Goal: Transaction & Acquisition: Purchase product/service

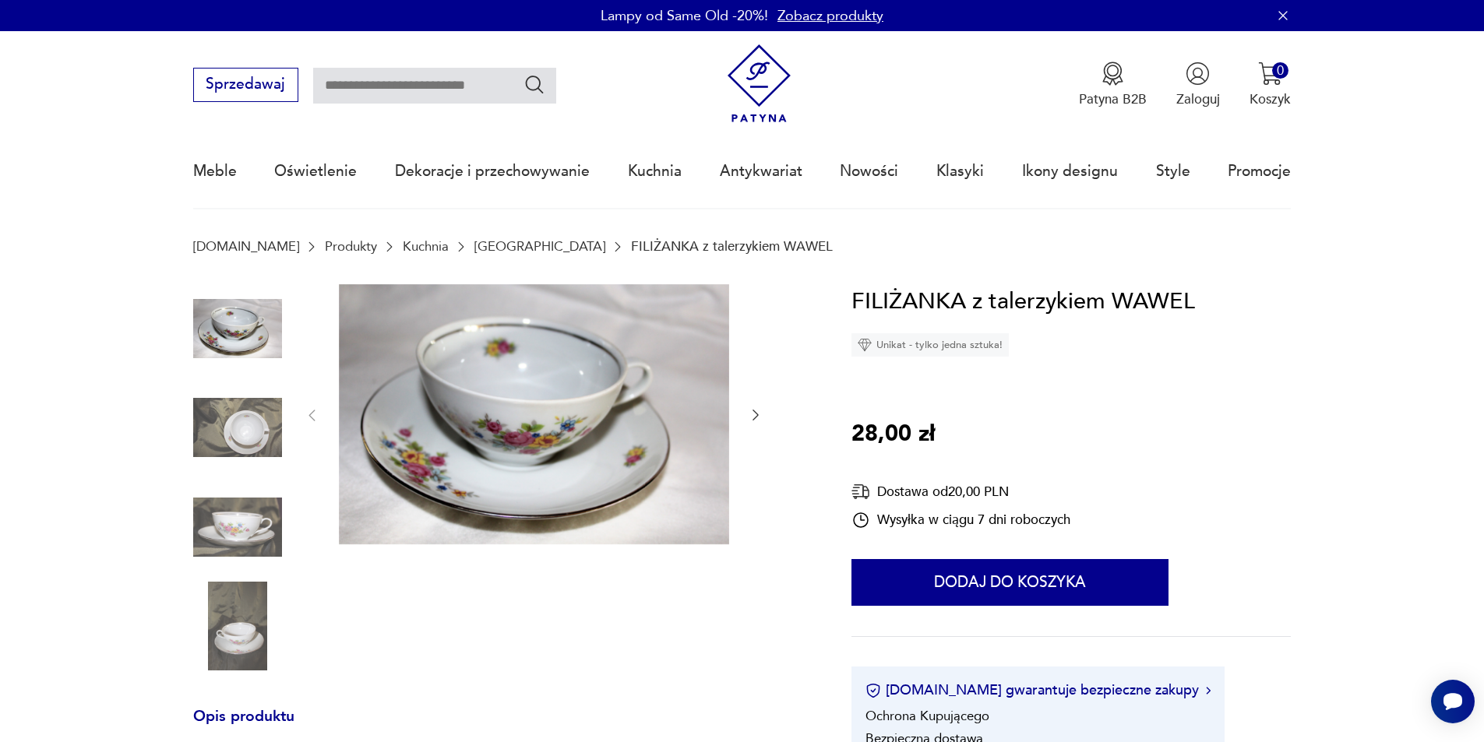
click at [756, 417] on icon "button" at bounding box center [756, 415] width 16 height 16
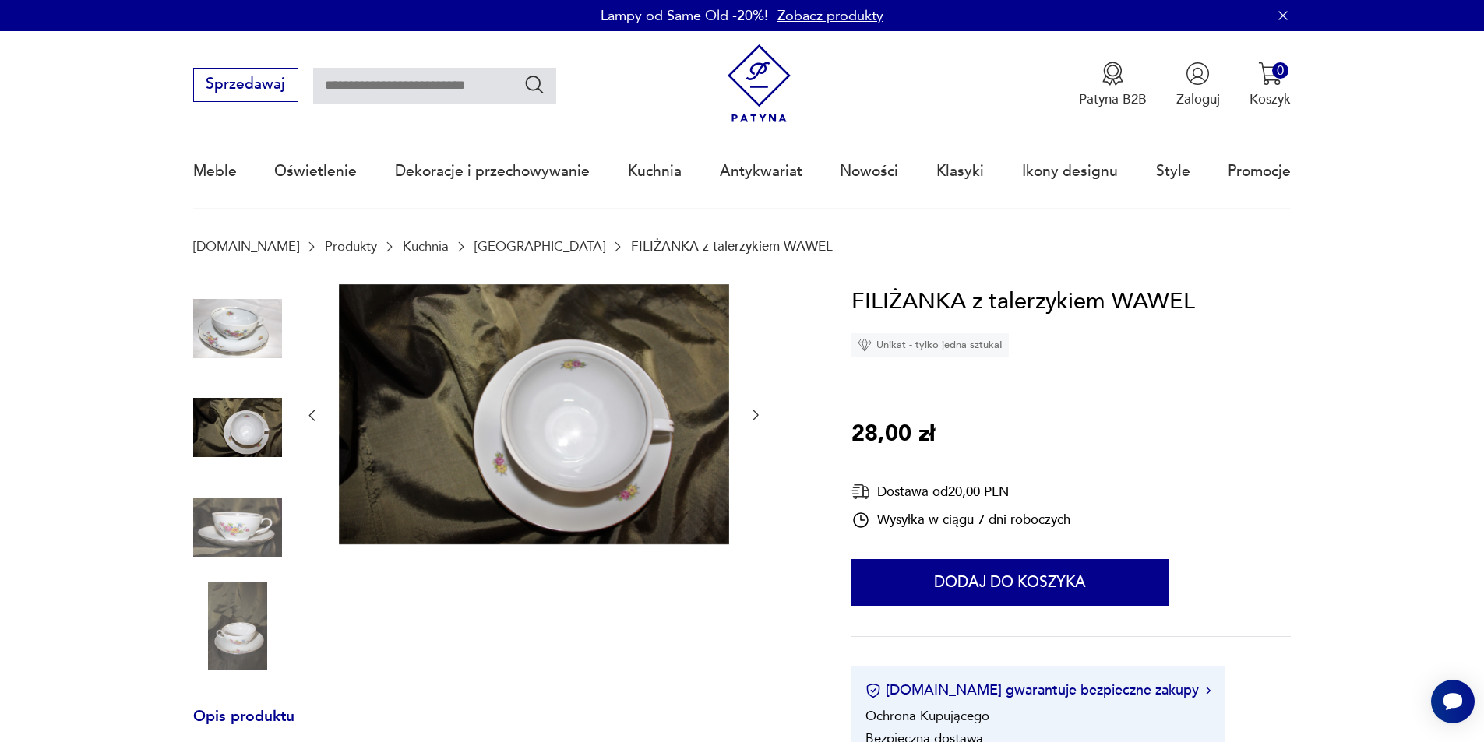
click at [756, 417] on icon "button" at bounding box center [756, 415] width 16 height 16
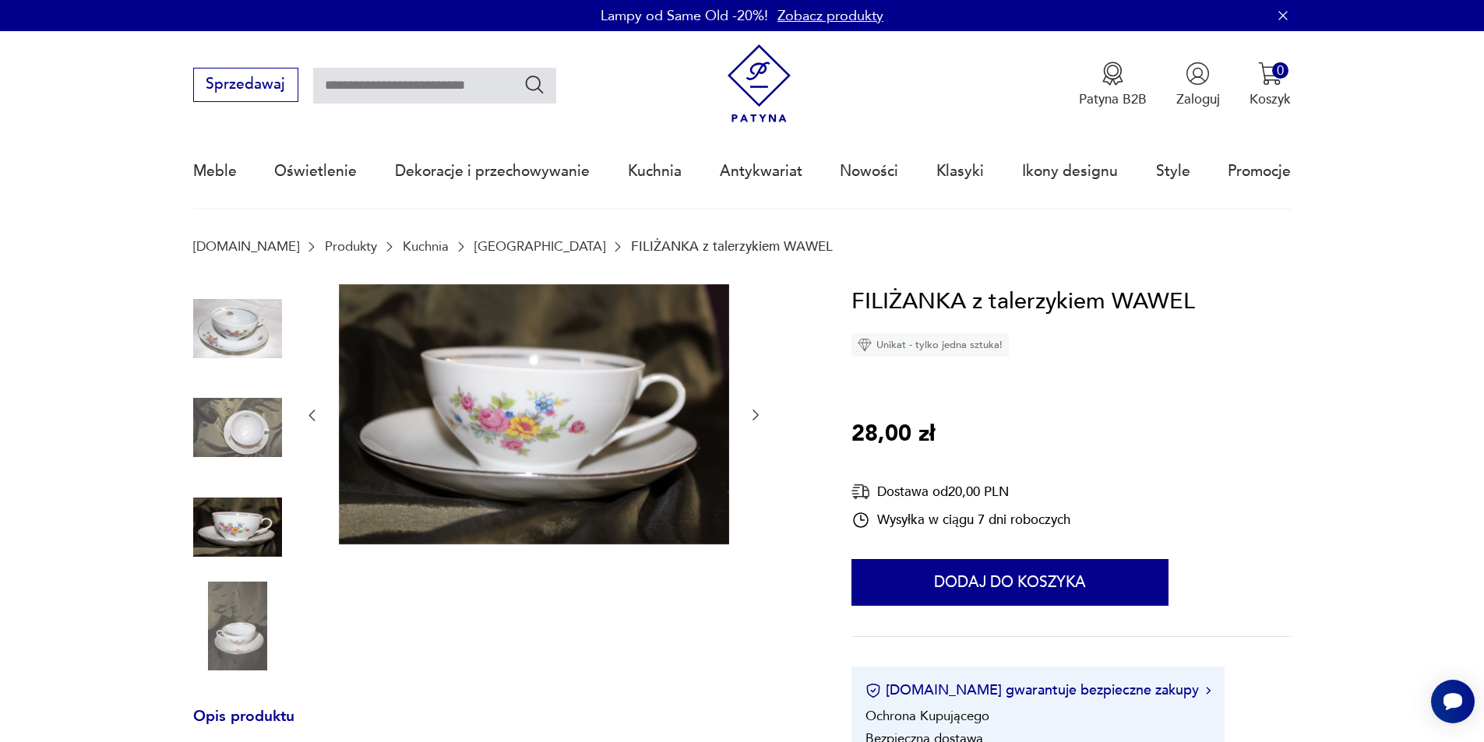
click at [756, 417] on icon "button" at bounding box center [756, 415] width 16 height 16
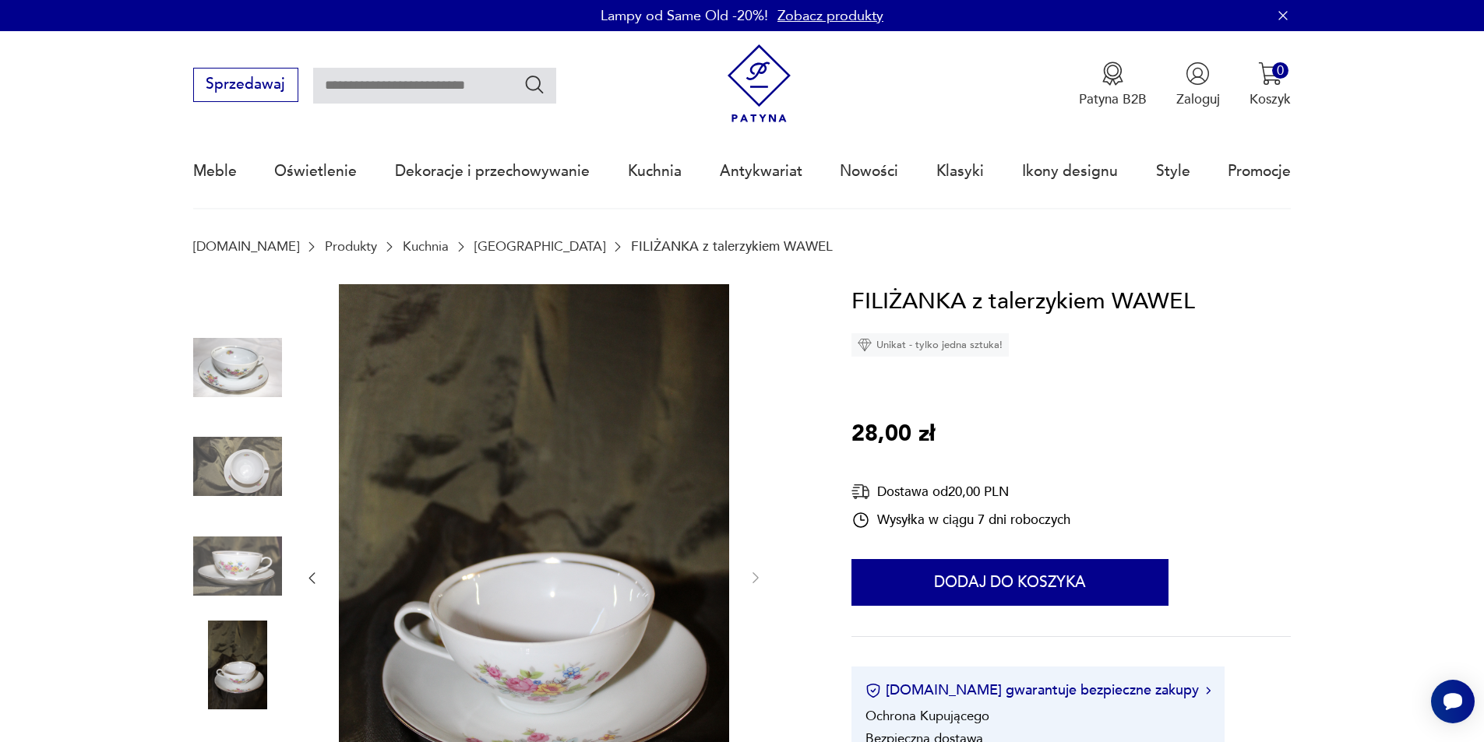
click at [756, 417] on div at bounding box center [534, 578] width 460 height 589
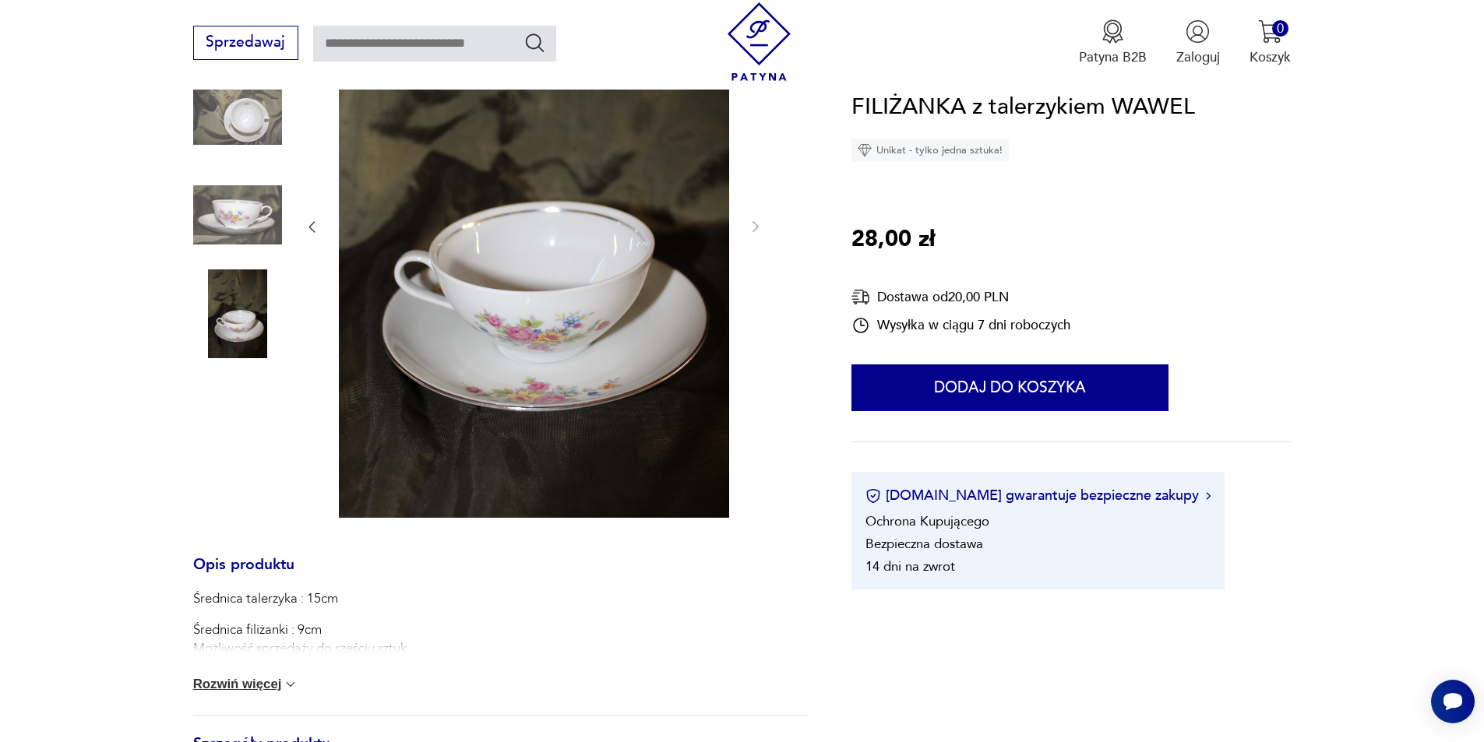
scroll to position [389, 0]
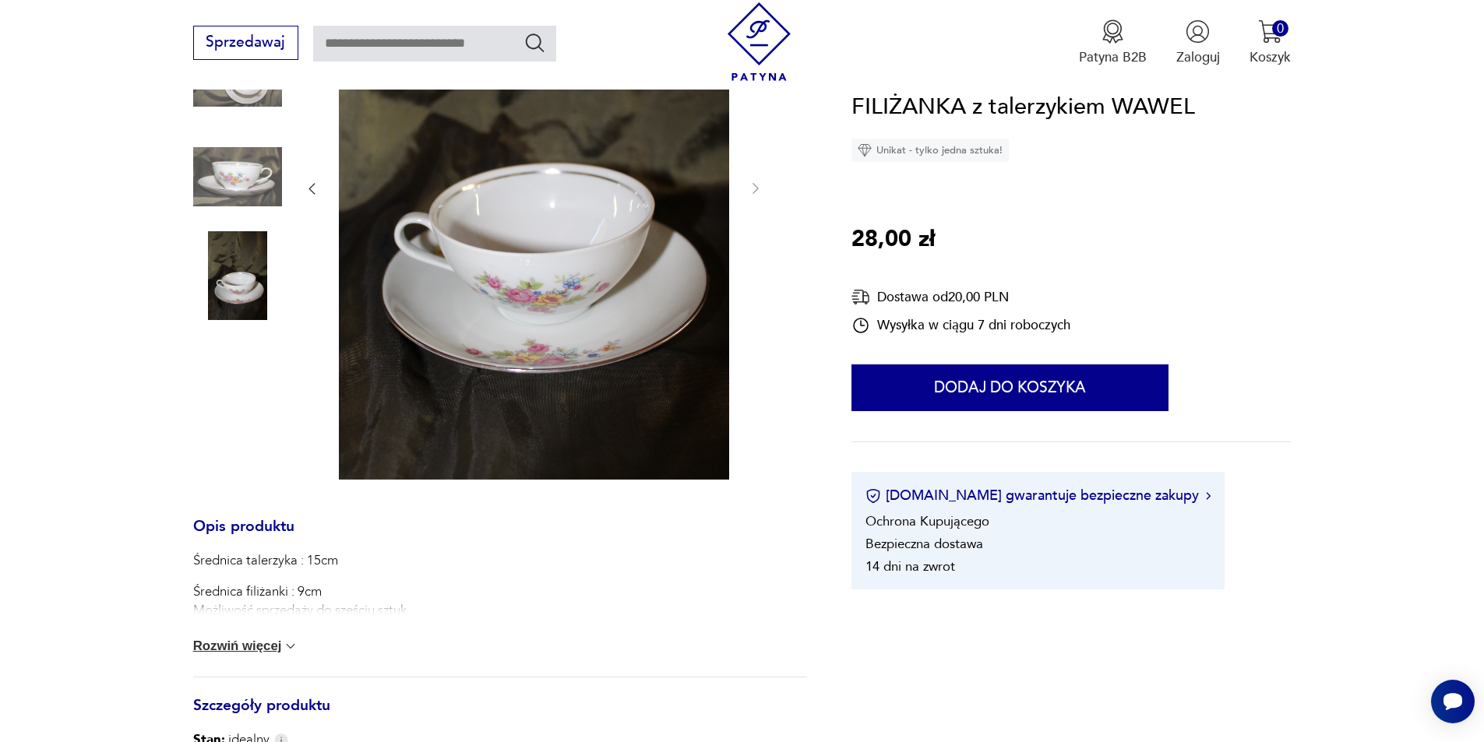
click at [224, 653] on button "Rozwiń więcej" at bounding box center [246, 647] width 106 height 16
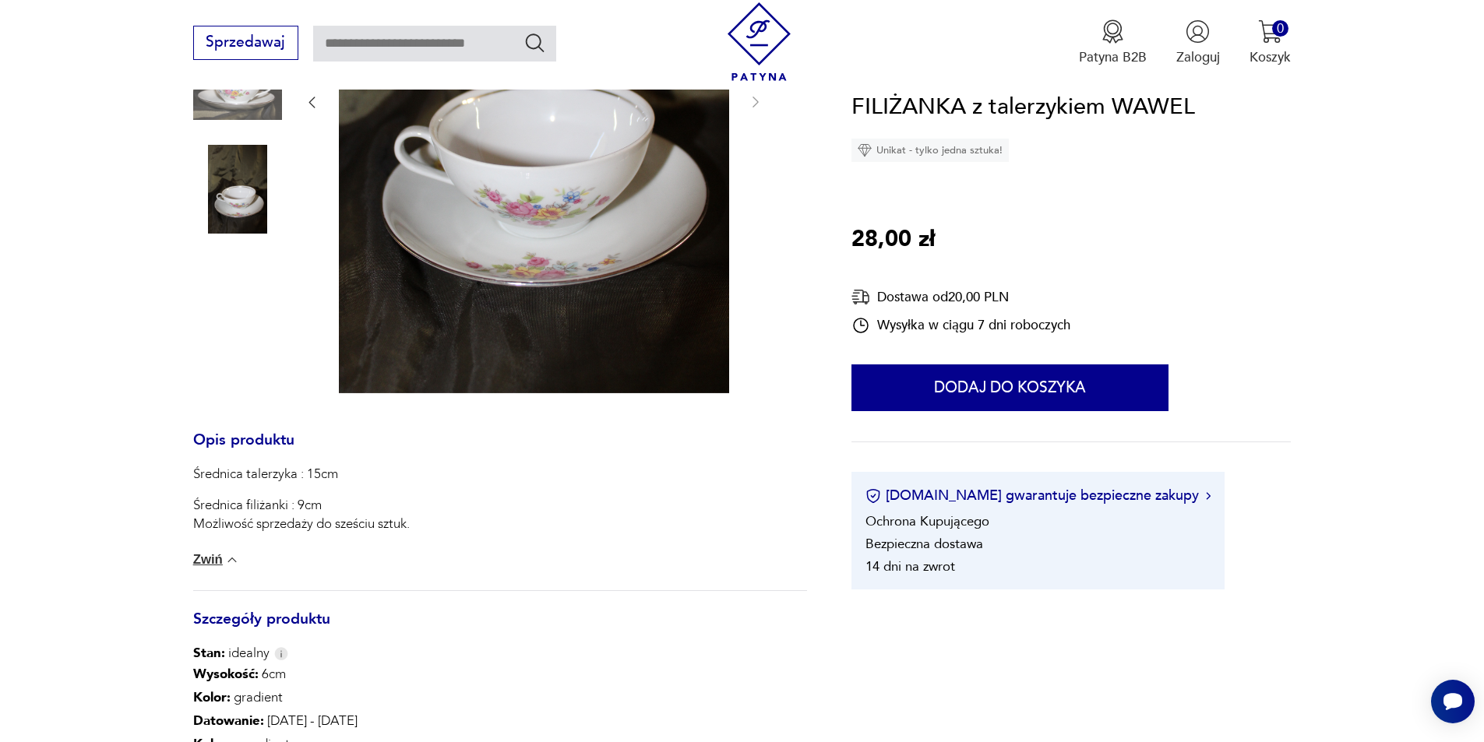
scroll to position [623, 0]
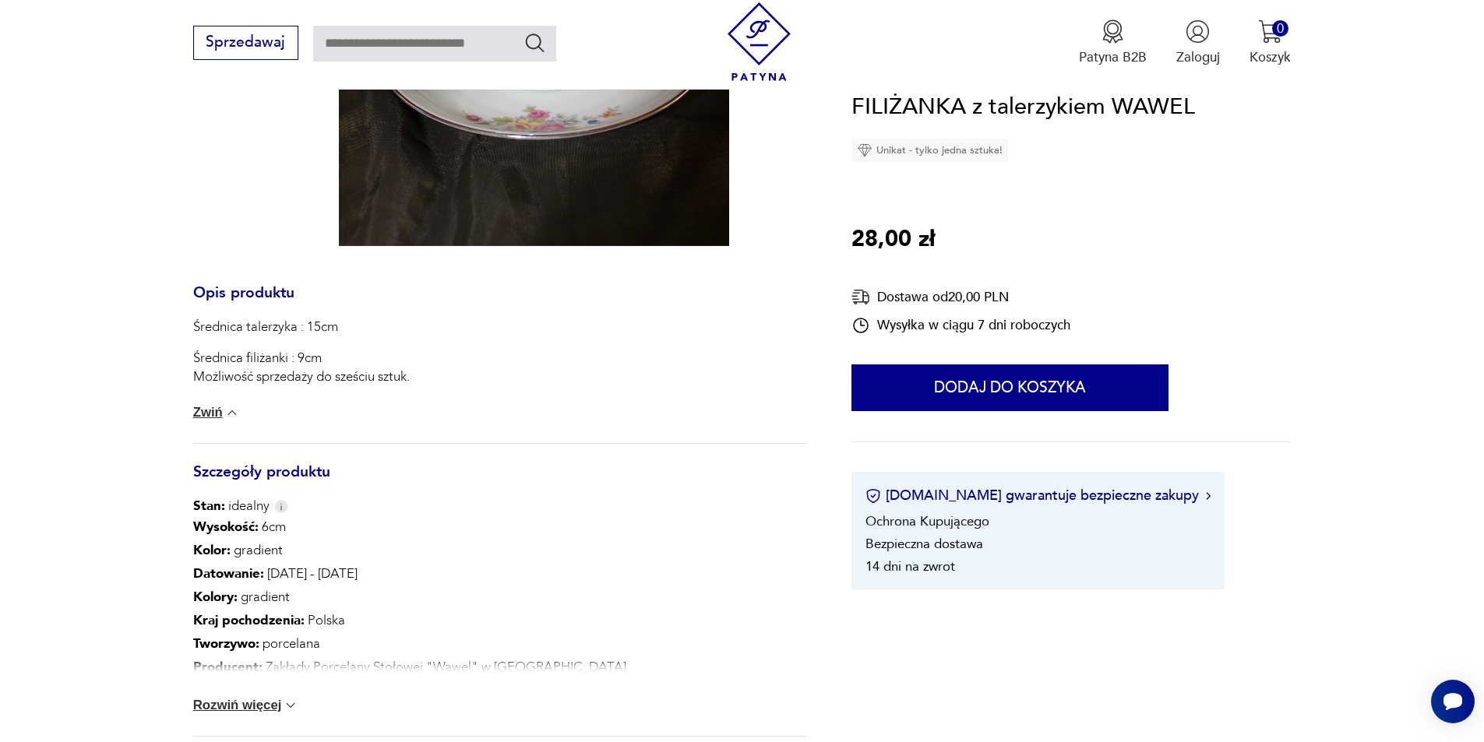
click at [255, 706] on button "Rozwiń więcej" at bounding box center [246, 706] width 106 height 16
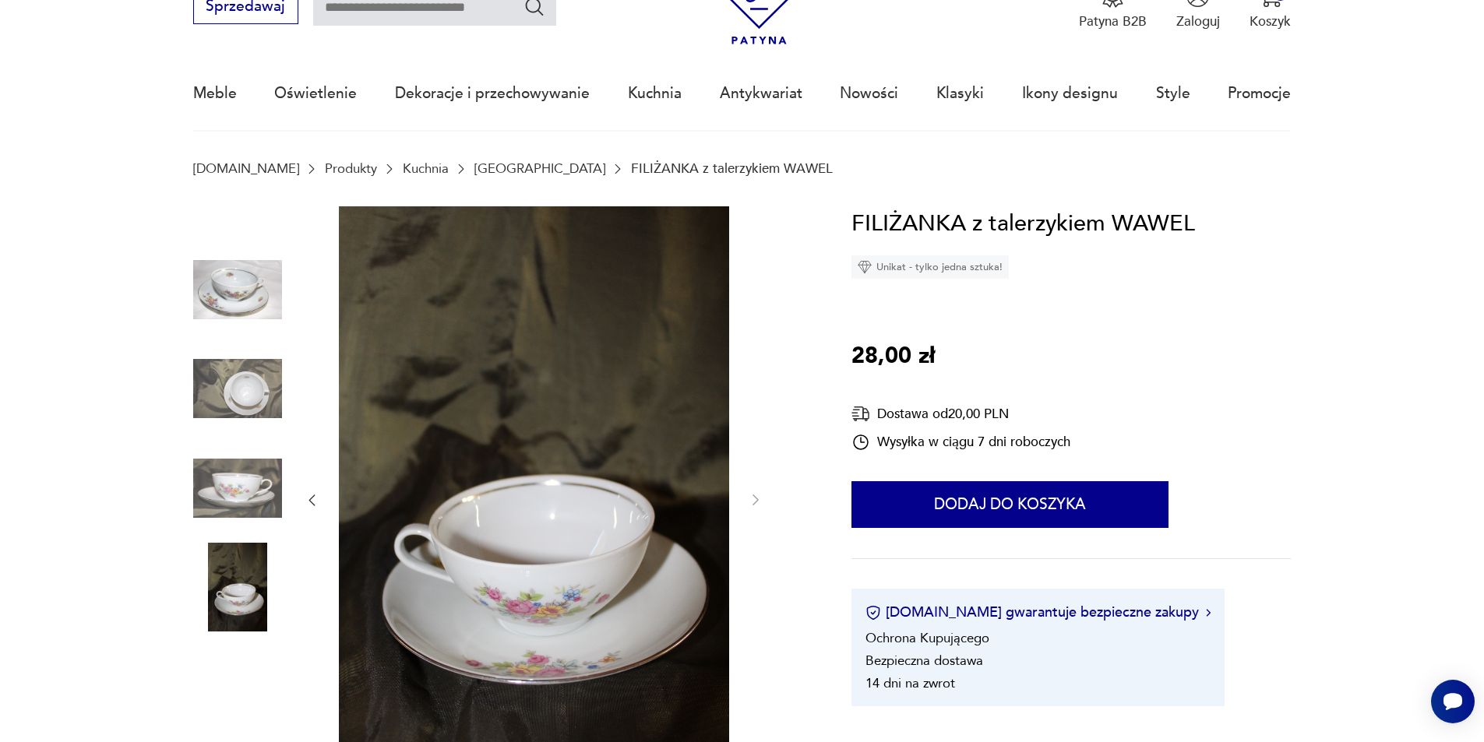
scroll to position [0, 0]
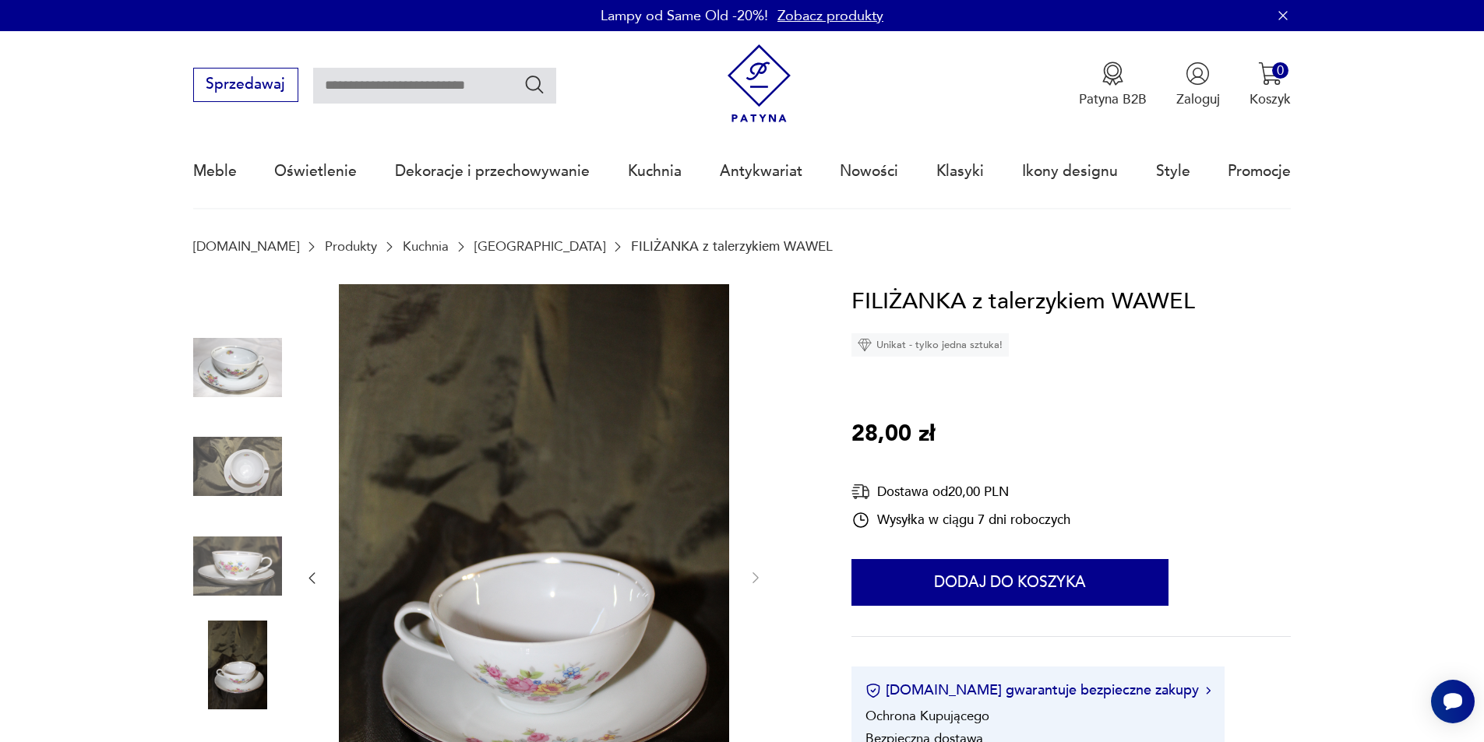
click at [474, 243] on link "[GEOGRAPHIC_DATA]" at bounding box center [539, 246] width 131 height 15
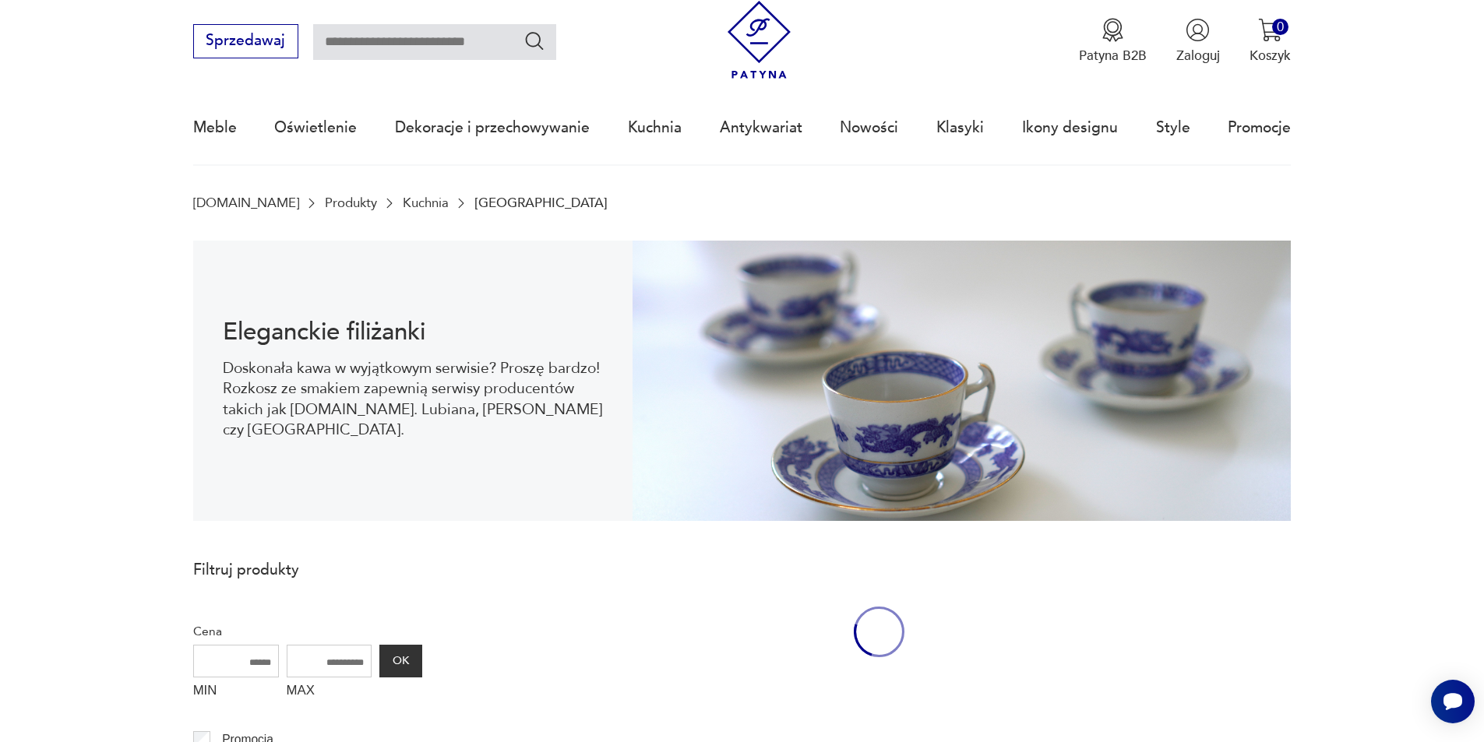
scroll to position [51, 0]
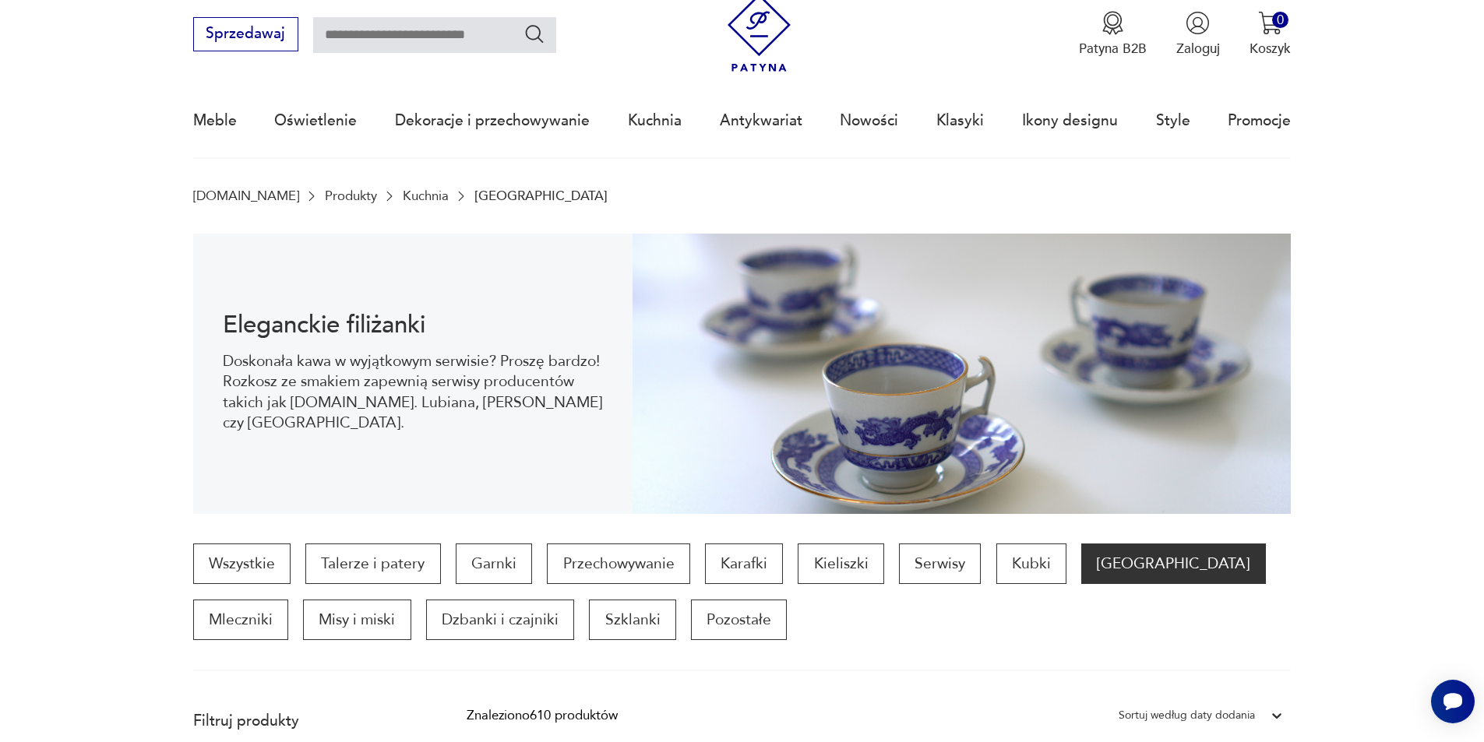
click at [329, 40] on input "text" at bounding box center [434, 35] width 243 height 36
type input "*********"
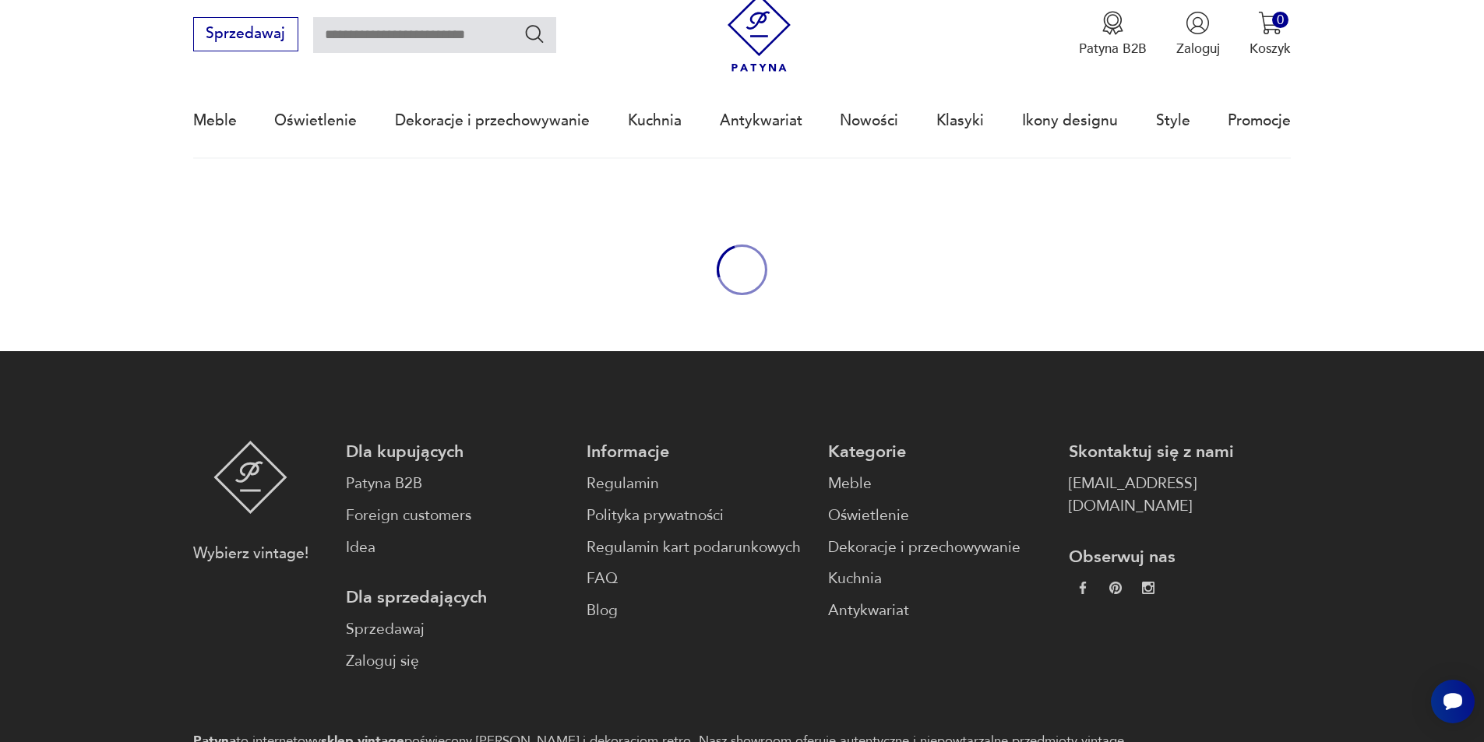
type input "*********"
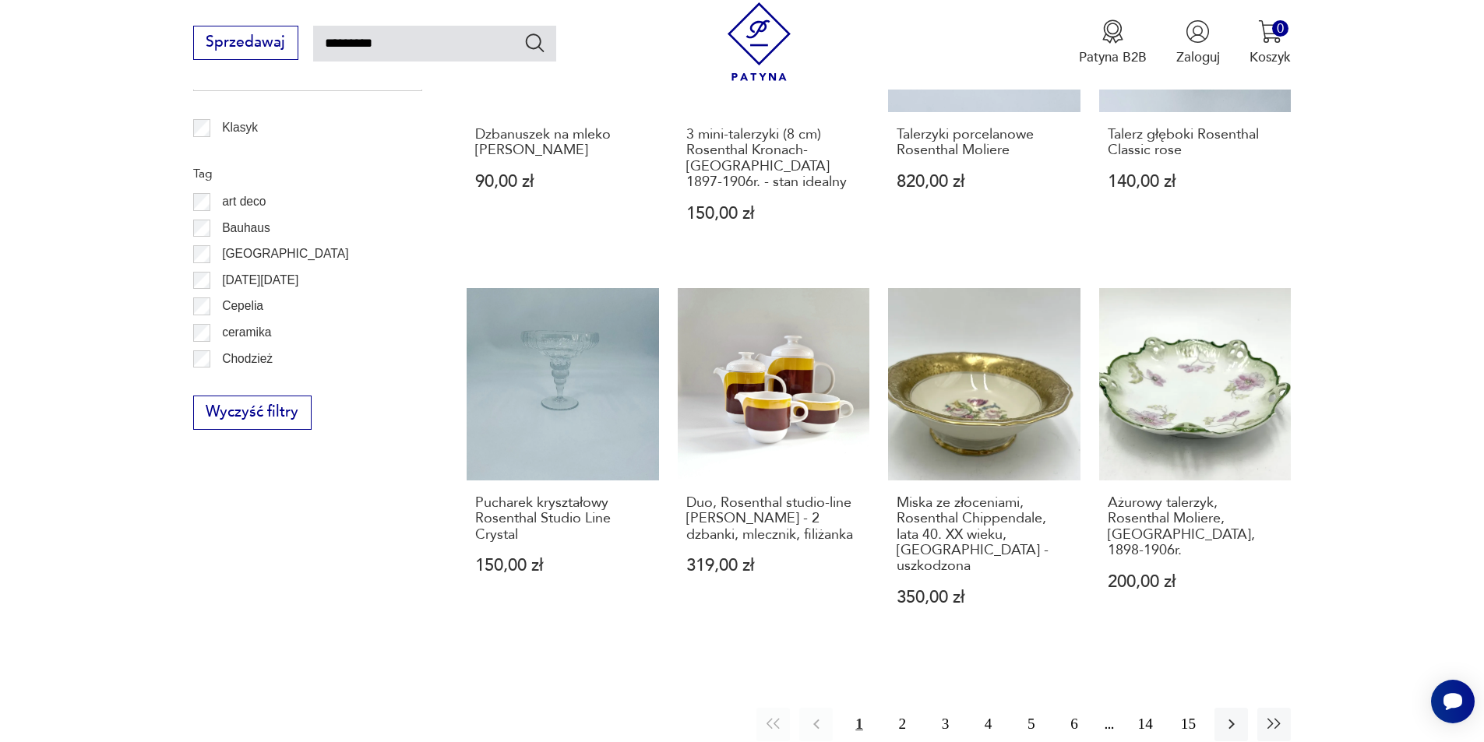
scroll to position [1199, 0]
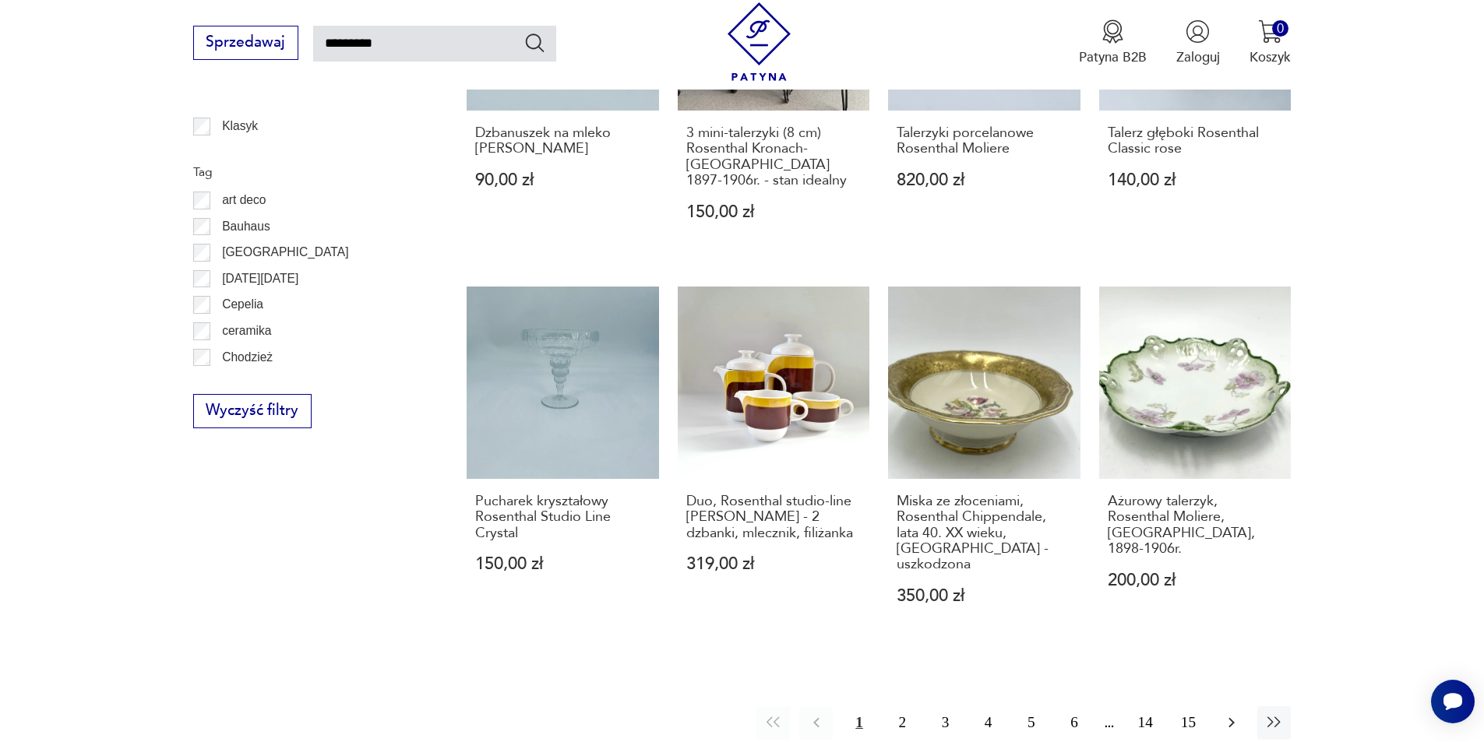
click at [1226, 713] on icon "button" at bounding box center [1231, 722] width 19 height 19
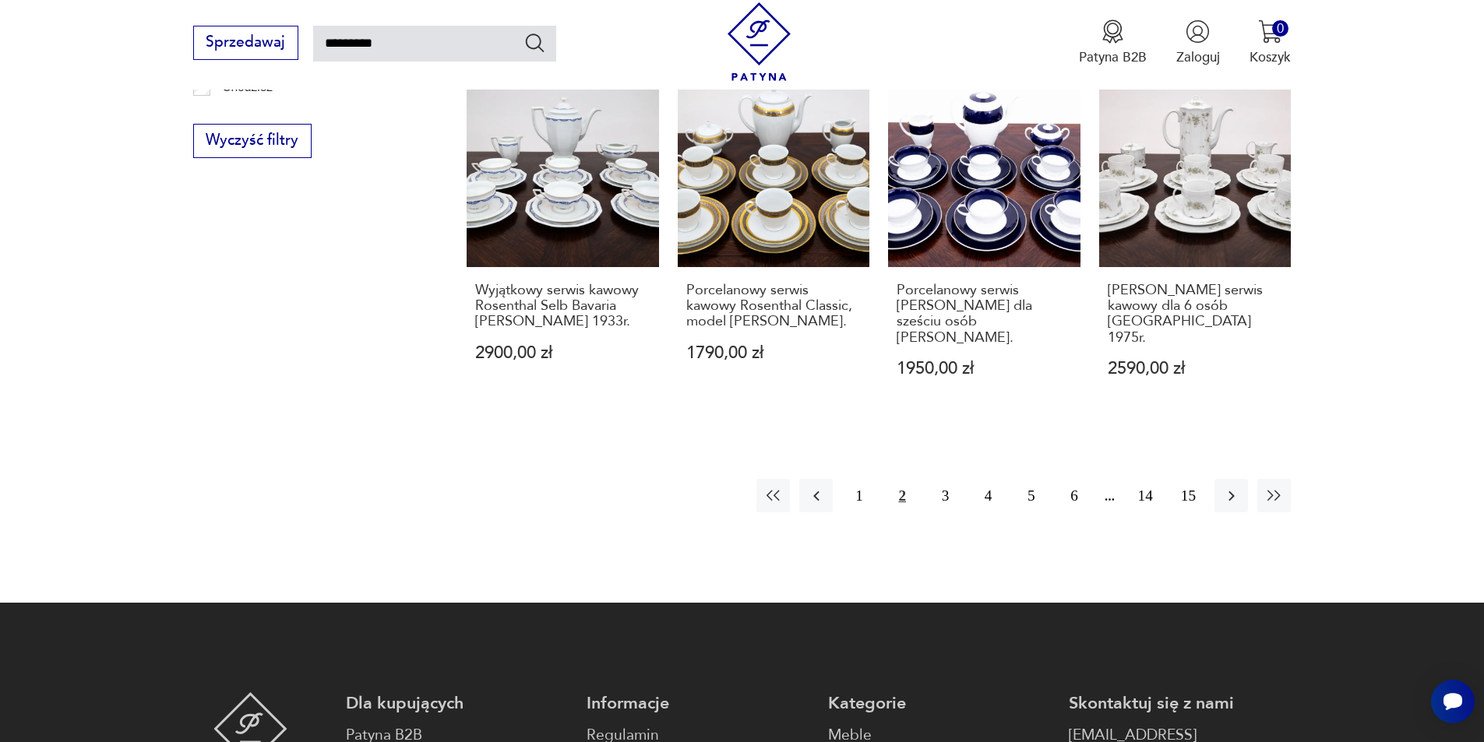
scroll to position [1414, 0]
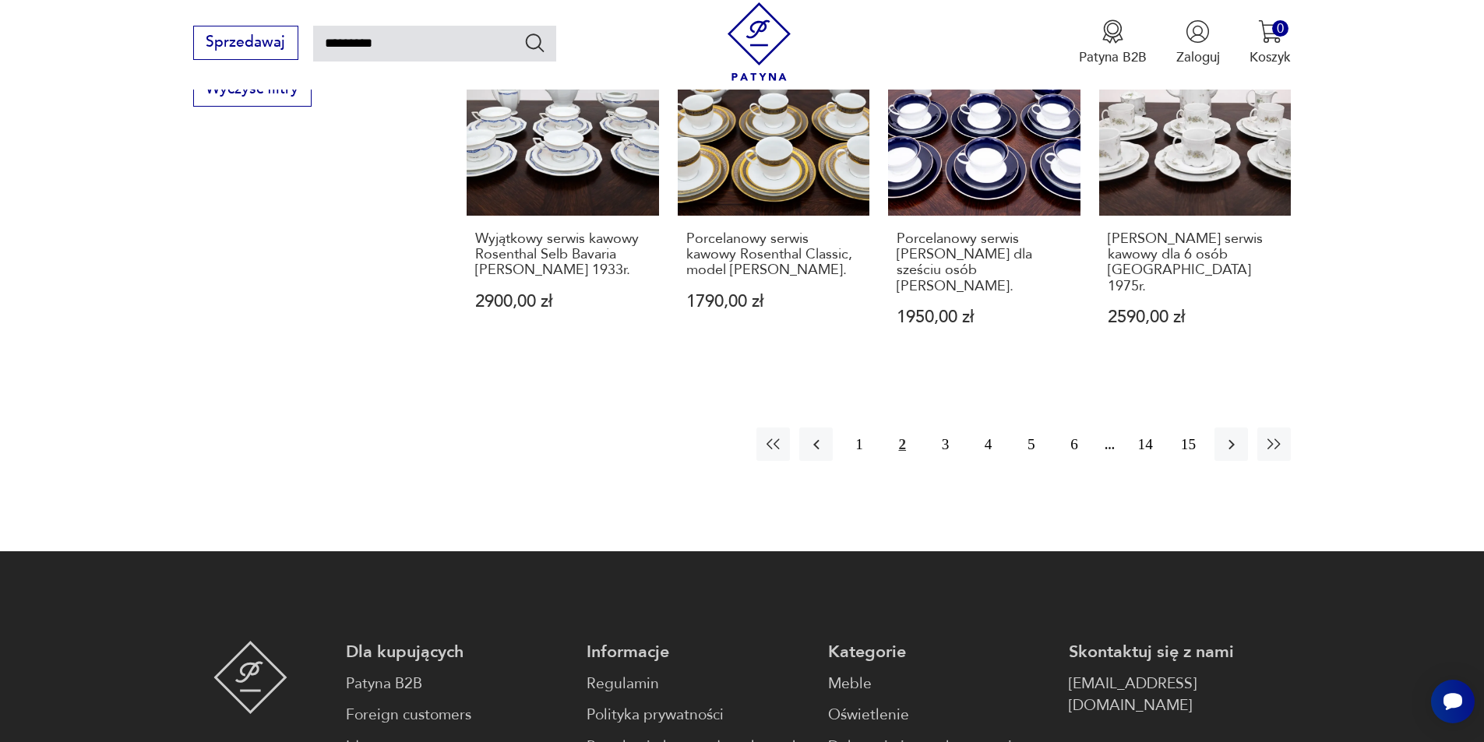
click at [898, 428] on button "2" at bounding box center [902, 444] width 33 height 33
click at [947, 428] on button "3" at bounding box center [944, 444] width 33 height 33
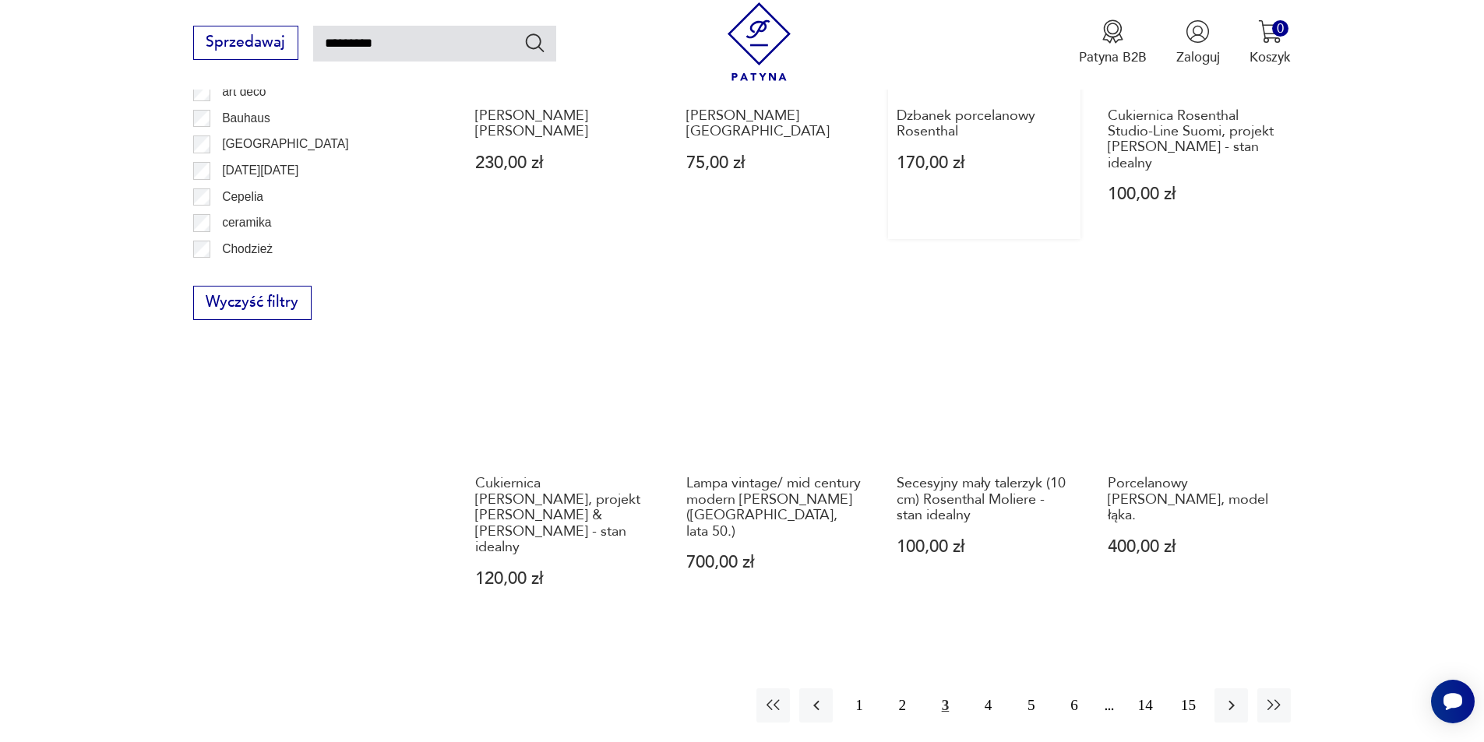
scroll to position [1258, 0]
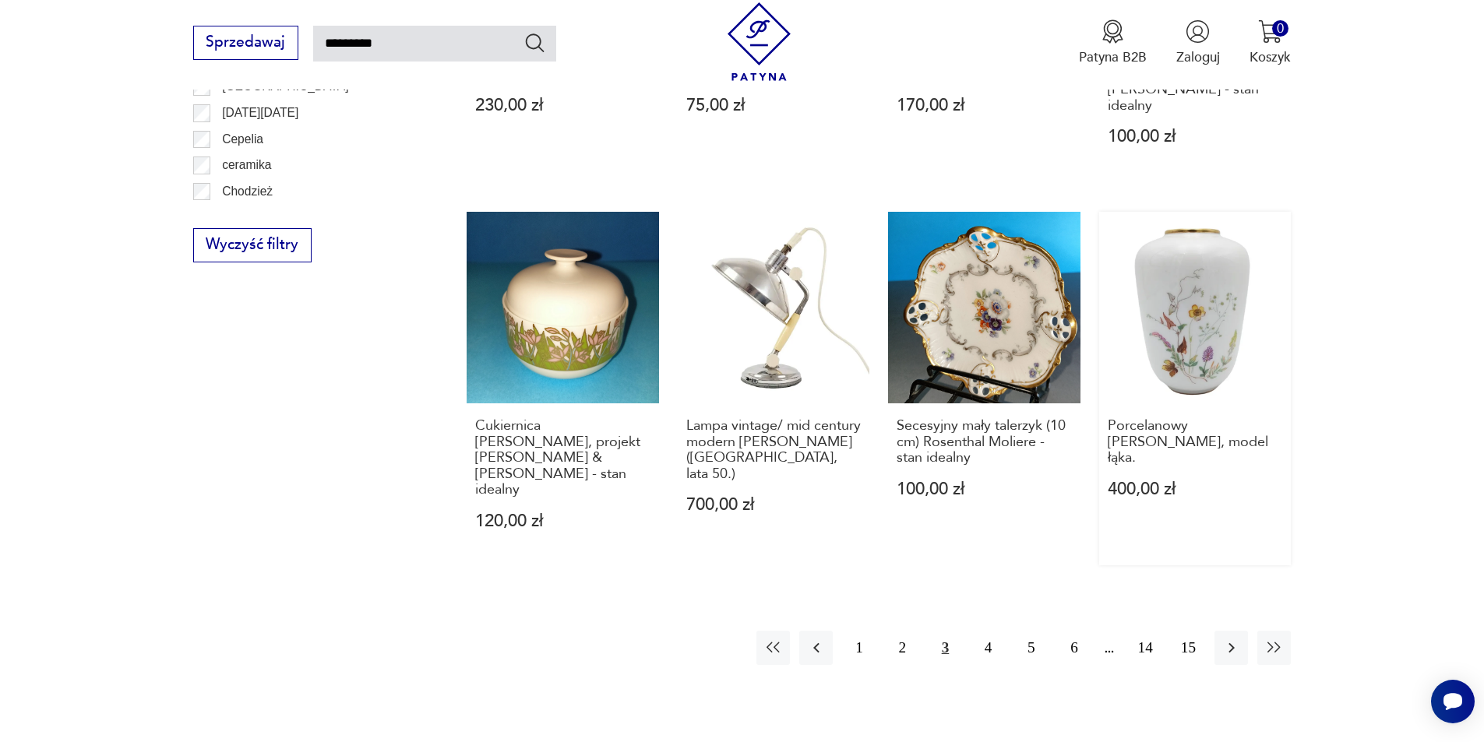
click at [1206, 338] on link "Porcelanowy [PERSON_NAME], model łąka. 400,00 zł" at bounding box center [1195, 389] width 192 height 354
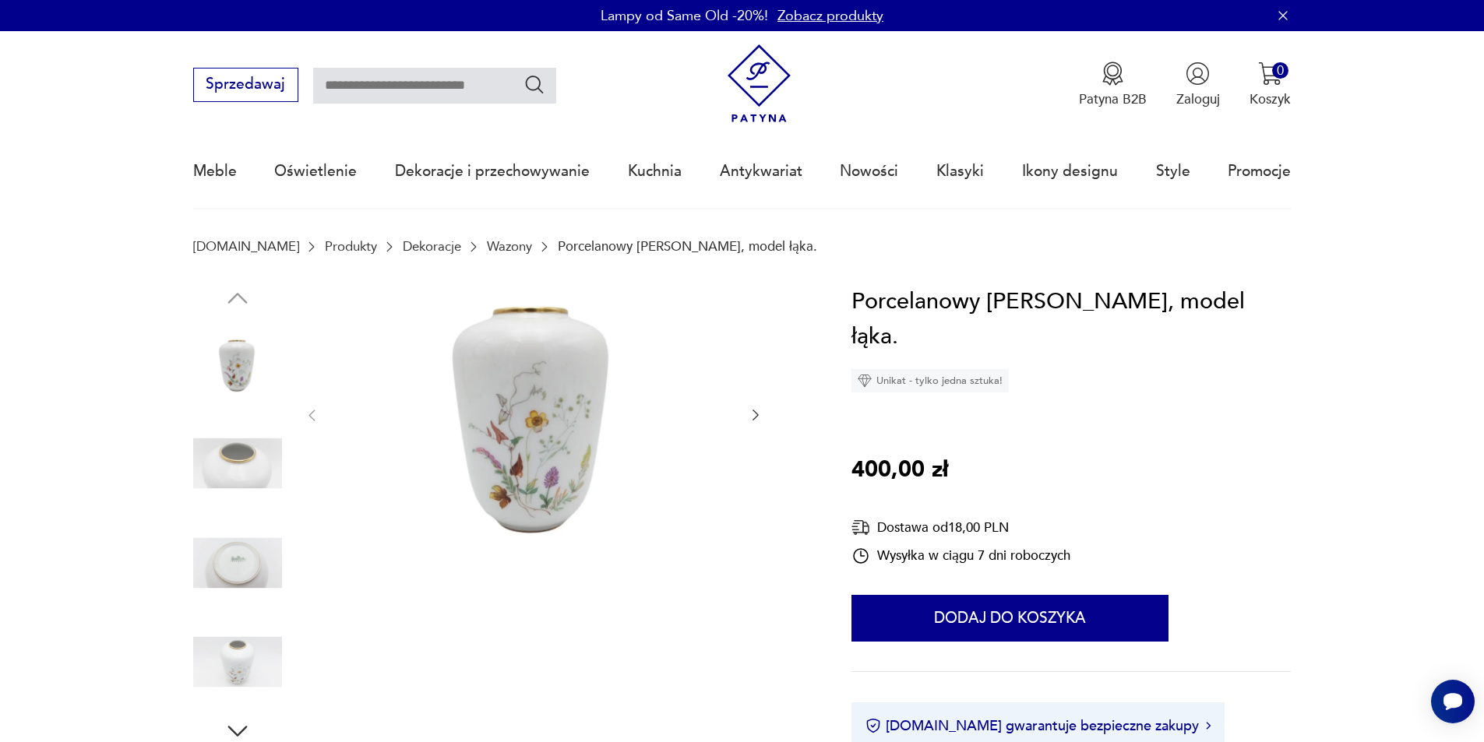
click at [752, 419] on icon "button" at bounding box center [756, 415] width 16 height 16
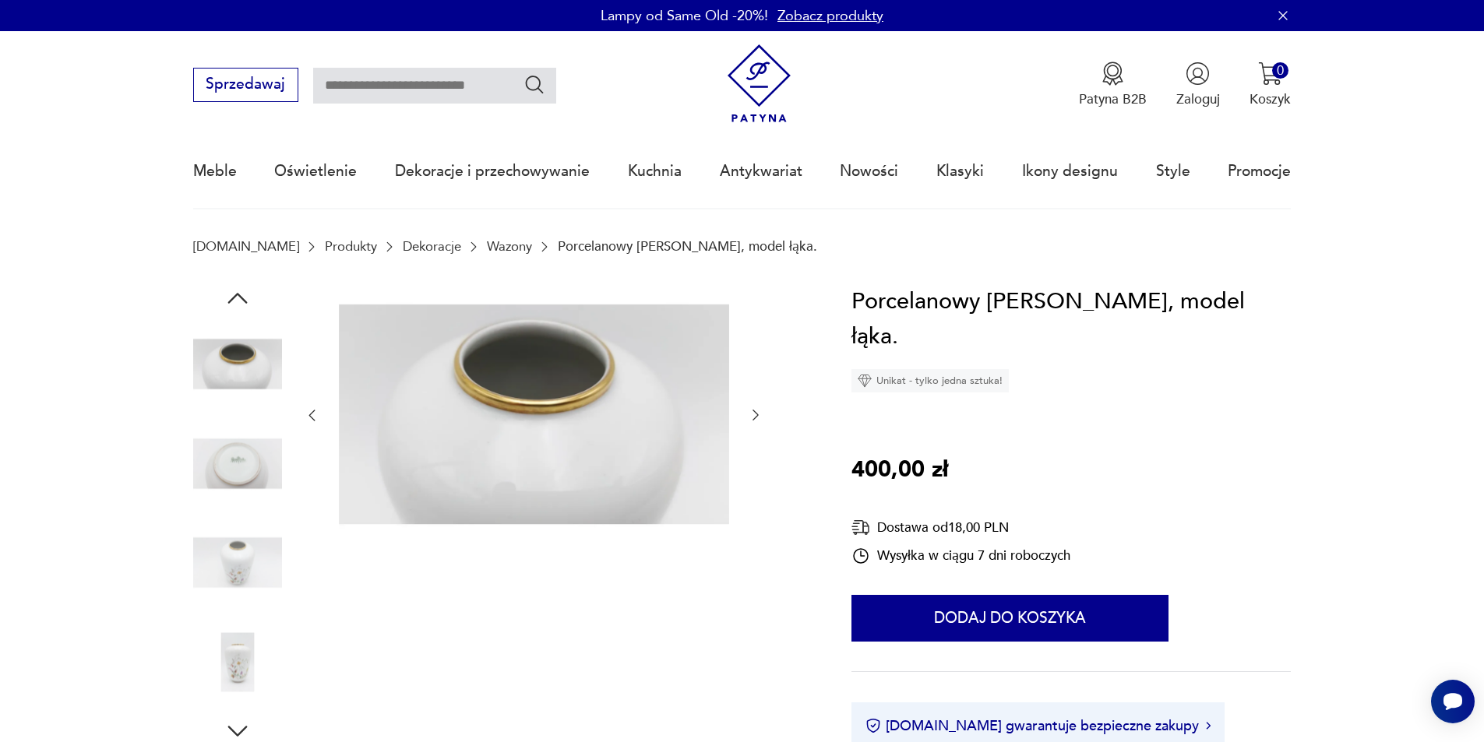
click at [752, 419] on icon "button" at bounding box center [756, 415] width 16 height 16
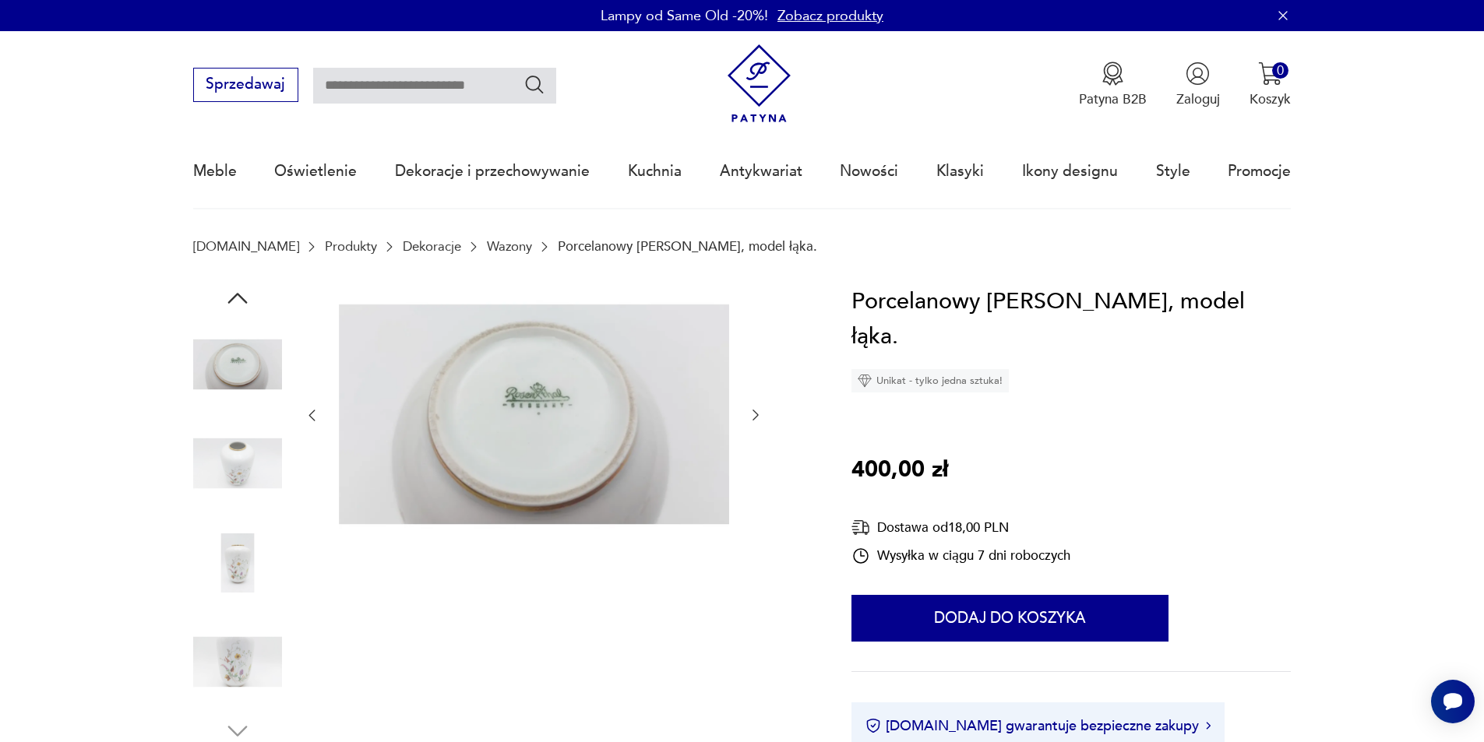
click at [752, 419] on icon "button" at bounding box center [756, 415] width 16 height 16
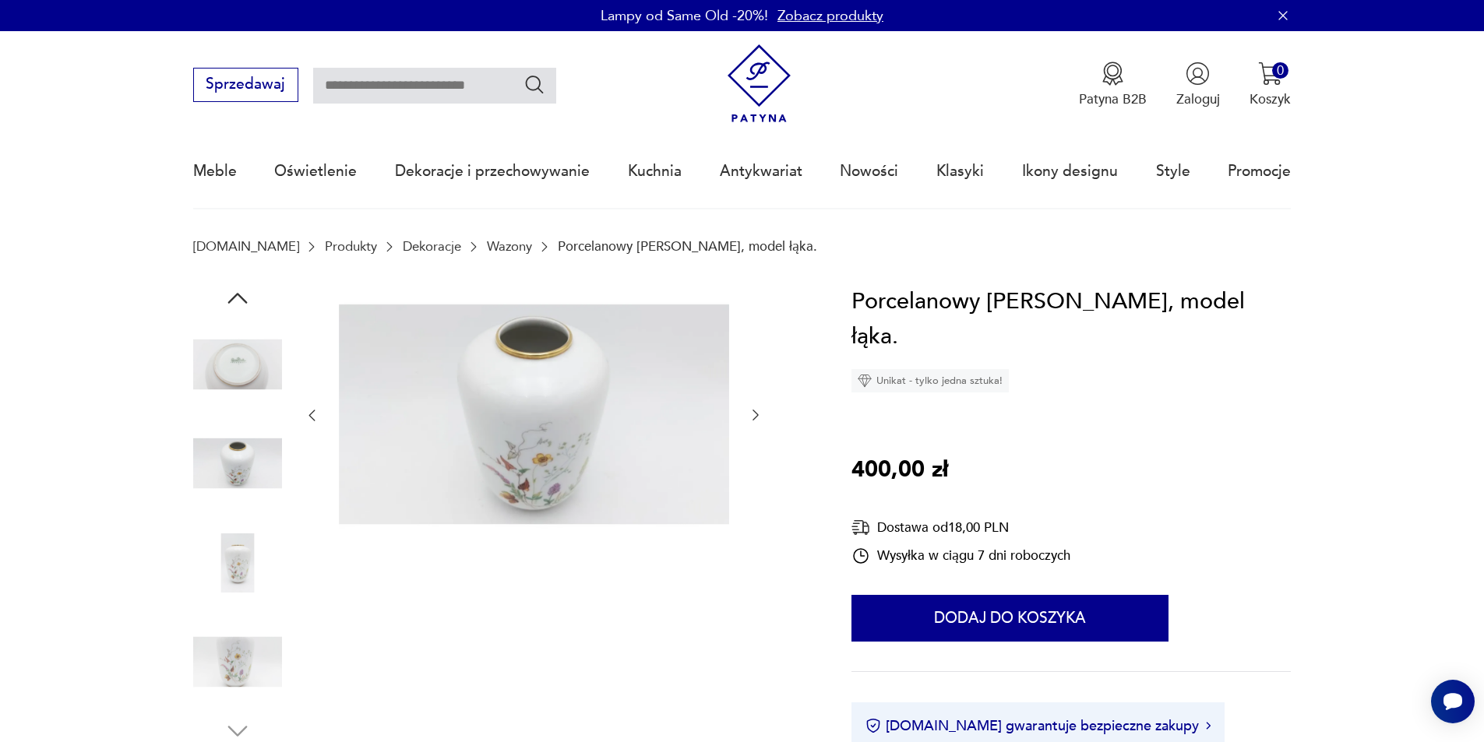
click at [578, 431] on img at bounding box center [534, 414] width 390 height 260
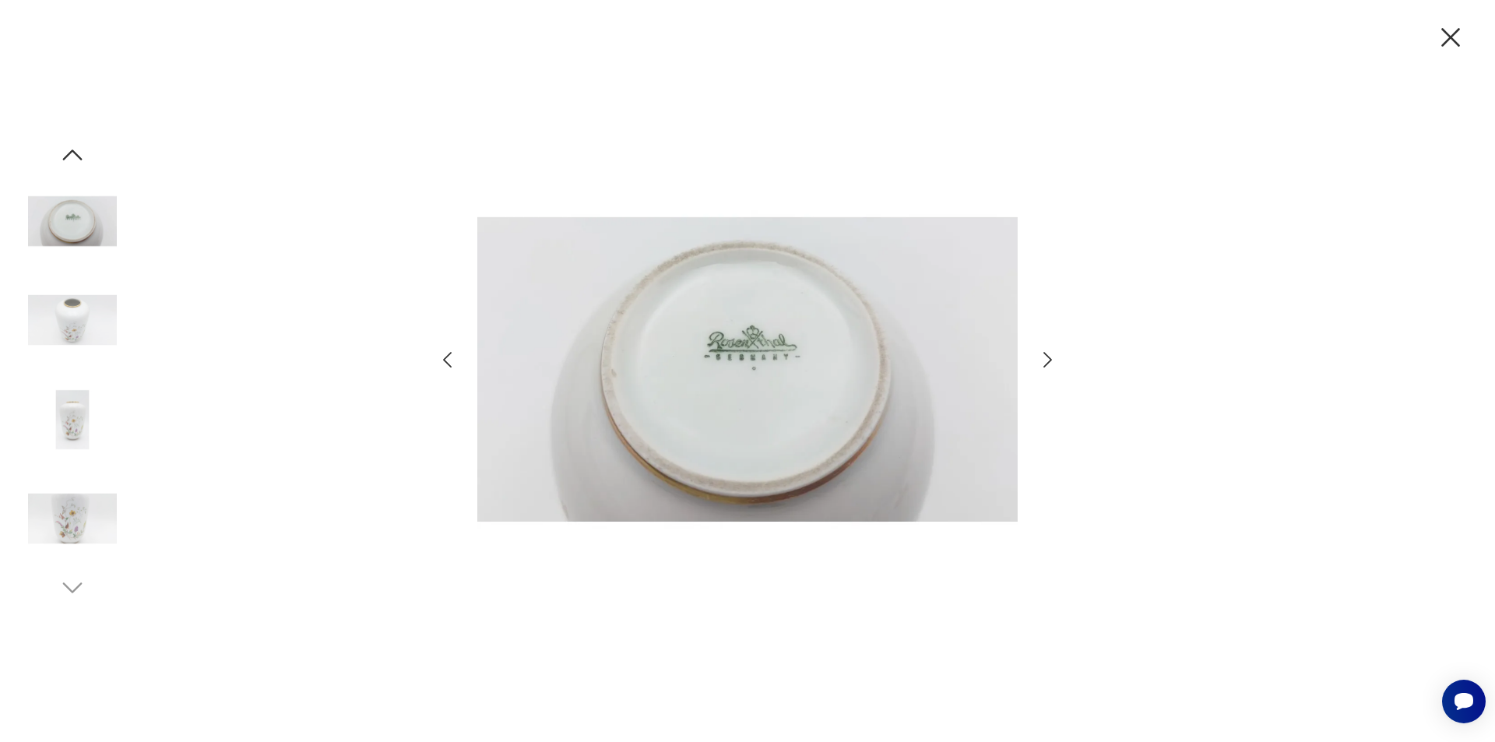
click at [55, 516] on img at bounding box center [72, 518] width 89 height 89
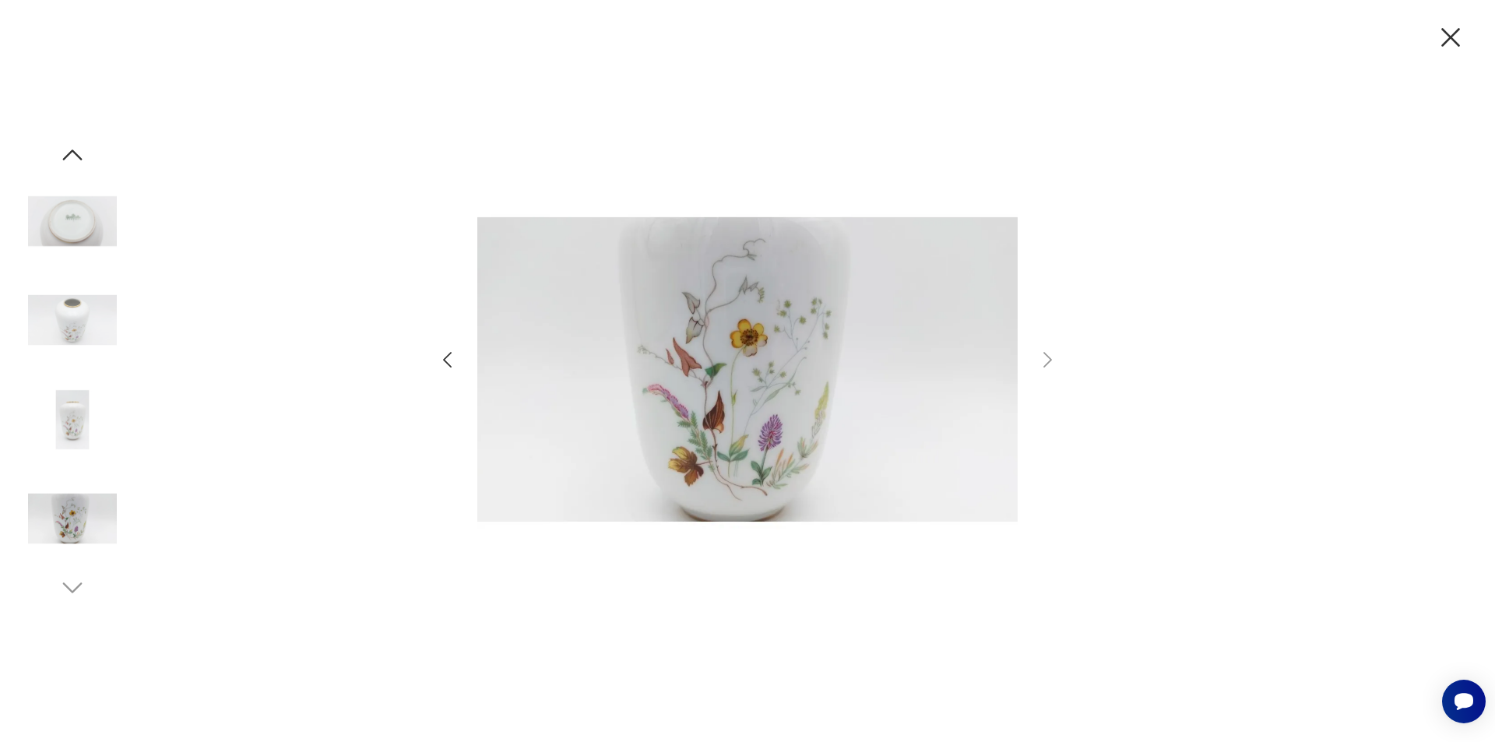
click at [1457, 32] on icon "button" at bounding box center [1451, 37] width 19 height 19
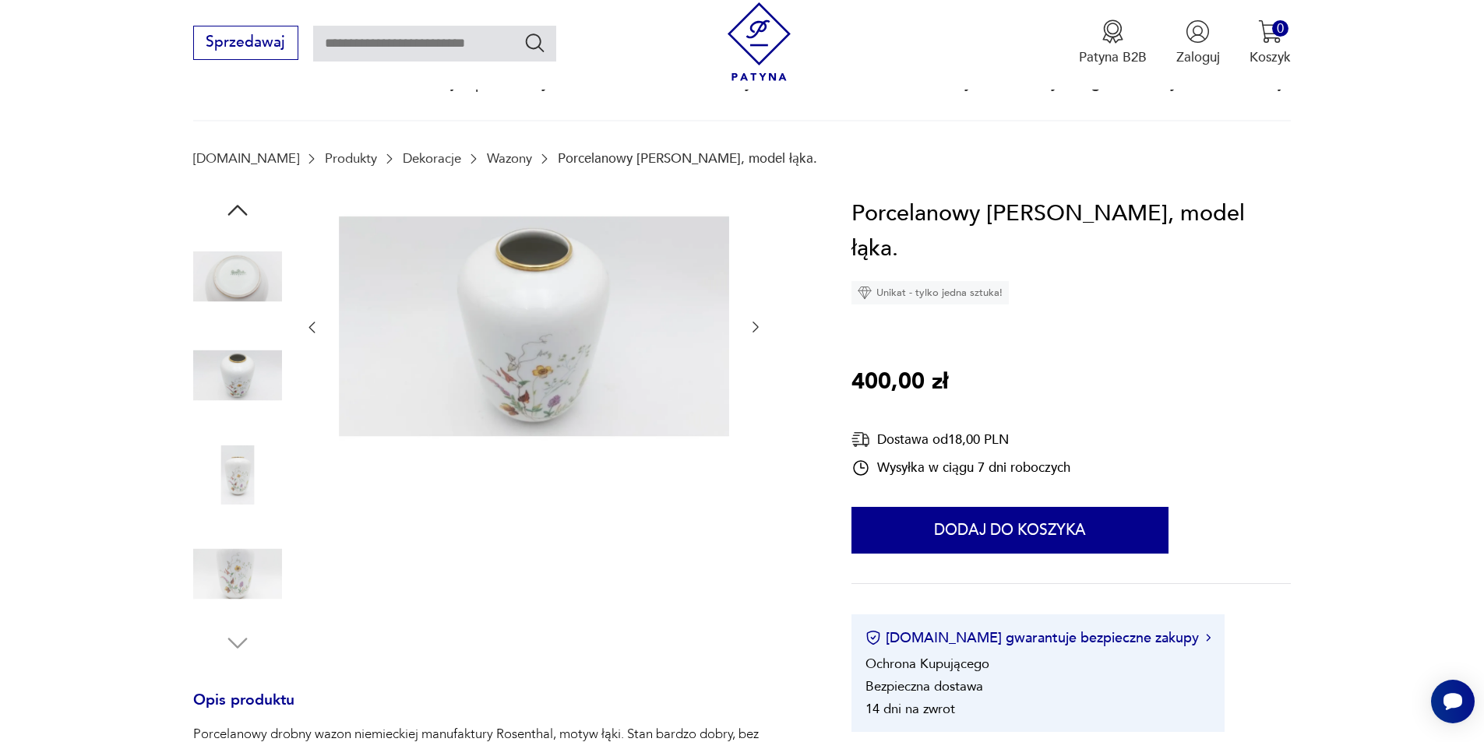
scroll to position [467, 0]
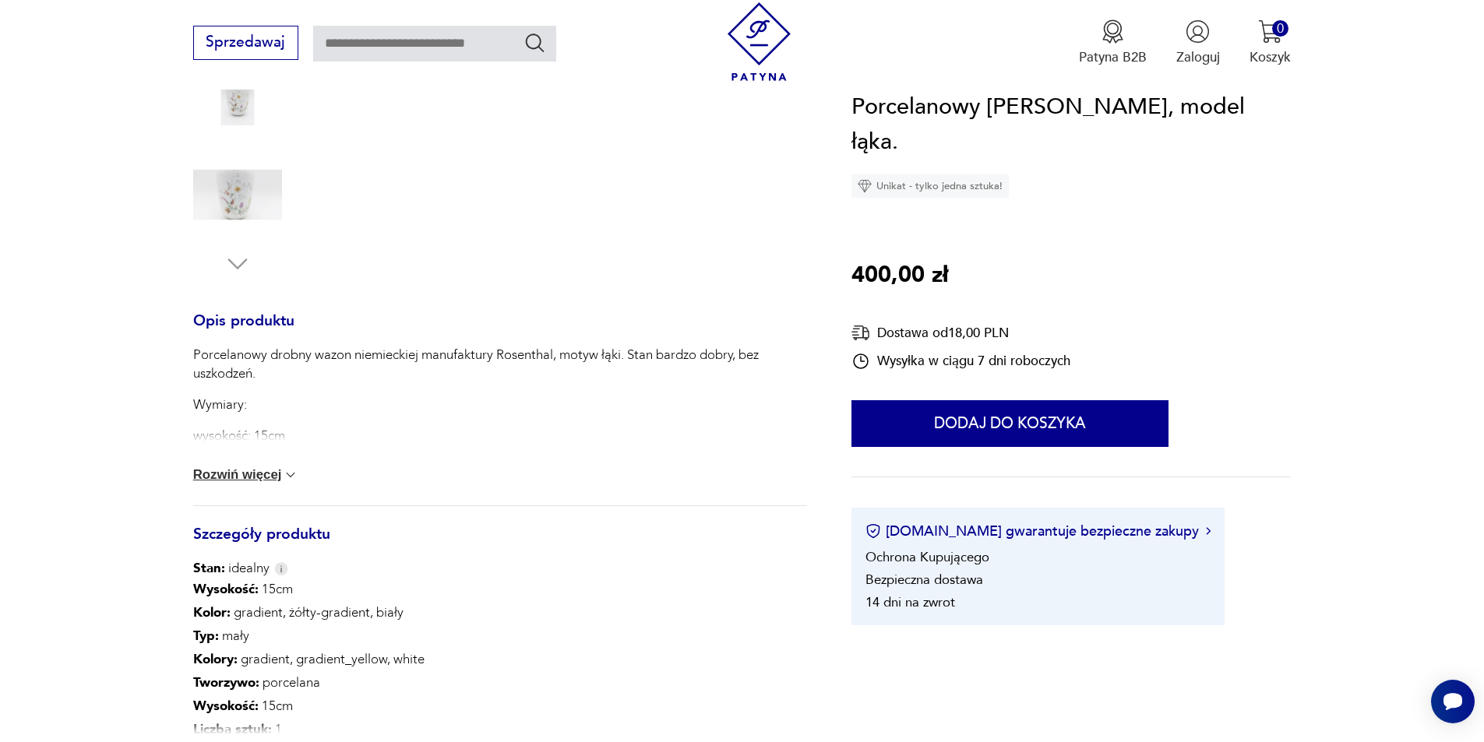
click at [273, 481] on button "Rozwiń więcej" at bounding box center [246, 475] width 106 height 16
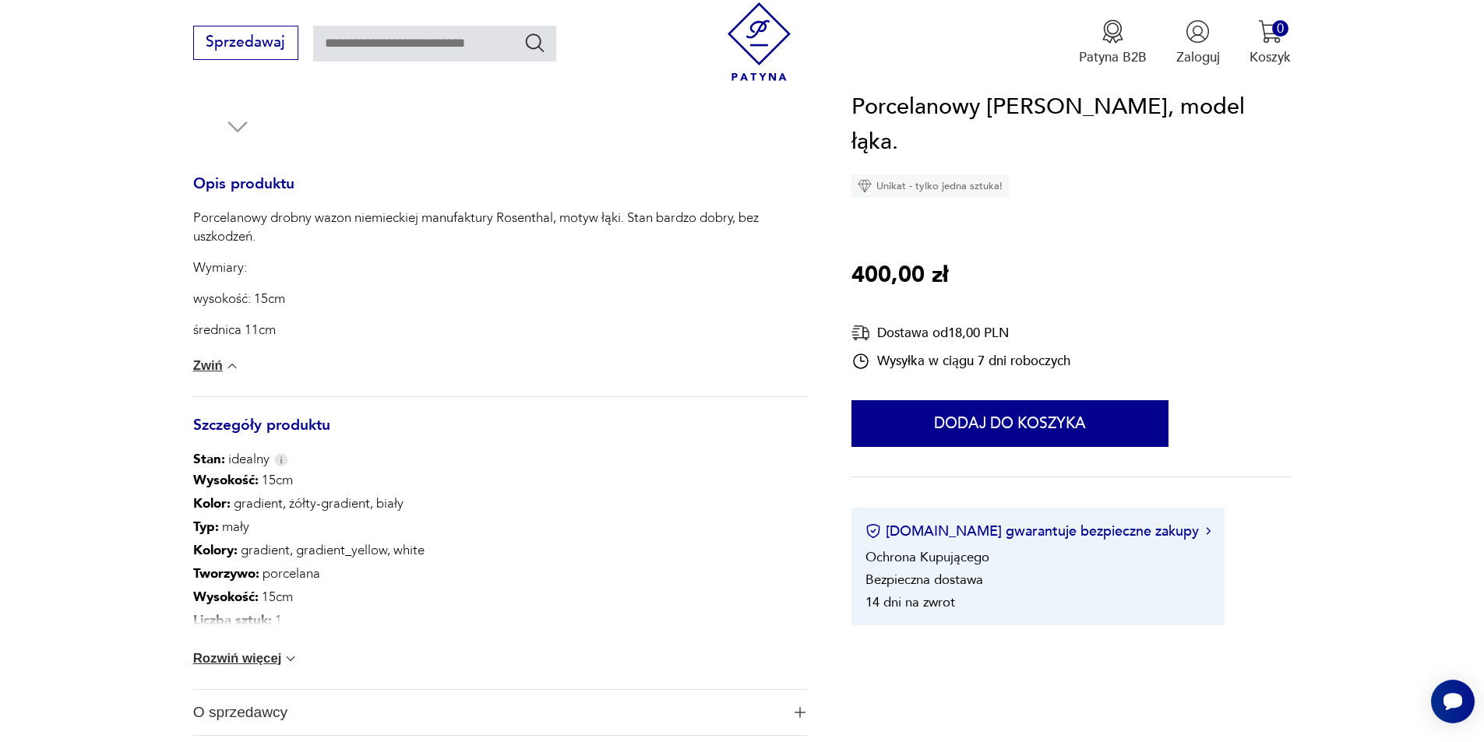
scroll to position [623, 0]
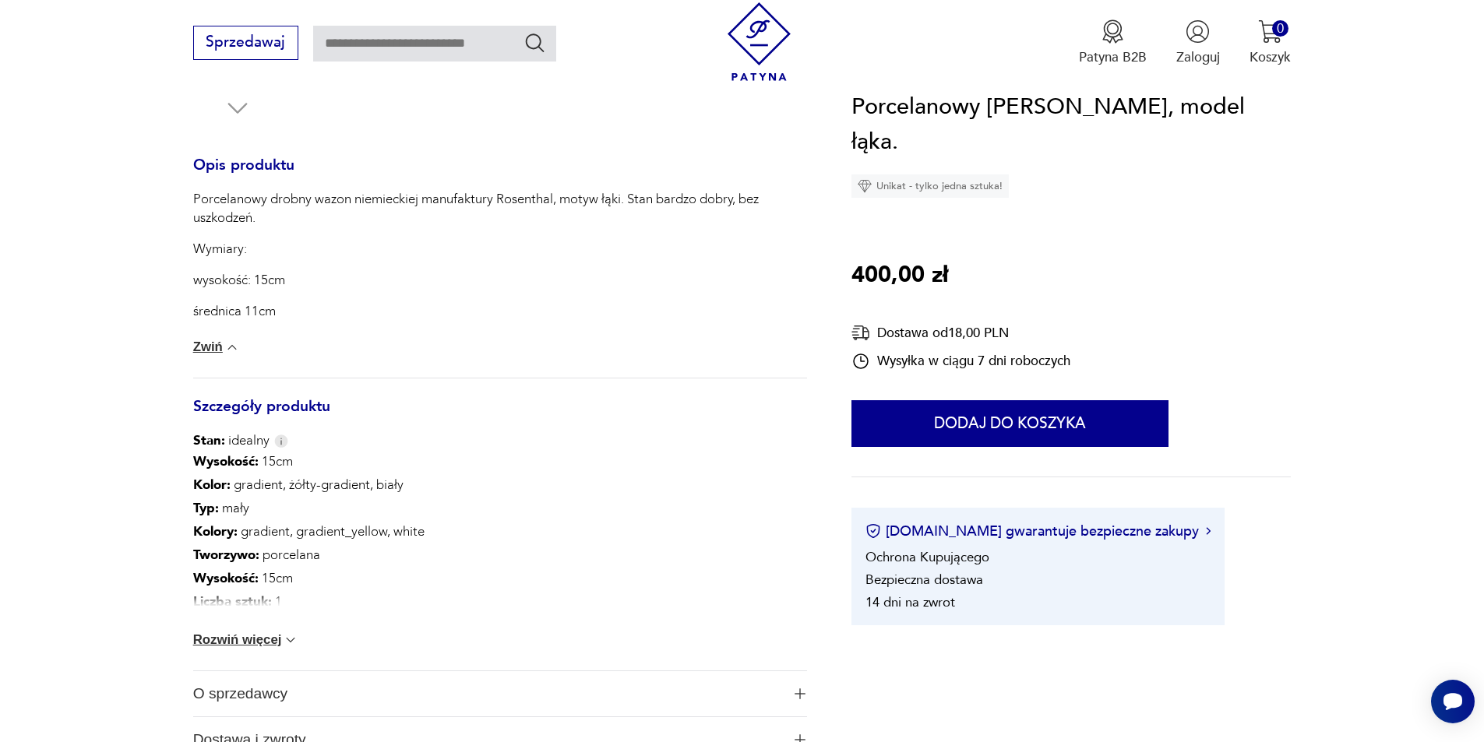
click at [252, 653] on div "Wysokość : 15cm Kolor: gradient, żółty-gradient, biały Typ : mały Kolory : grad…" at bounding box center [500, 560] width 614 height 220
click at [251, 640] on button "Rozwiń więcej" at bounding box center [246, 640] width 106 height 16
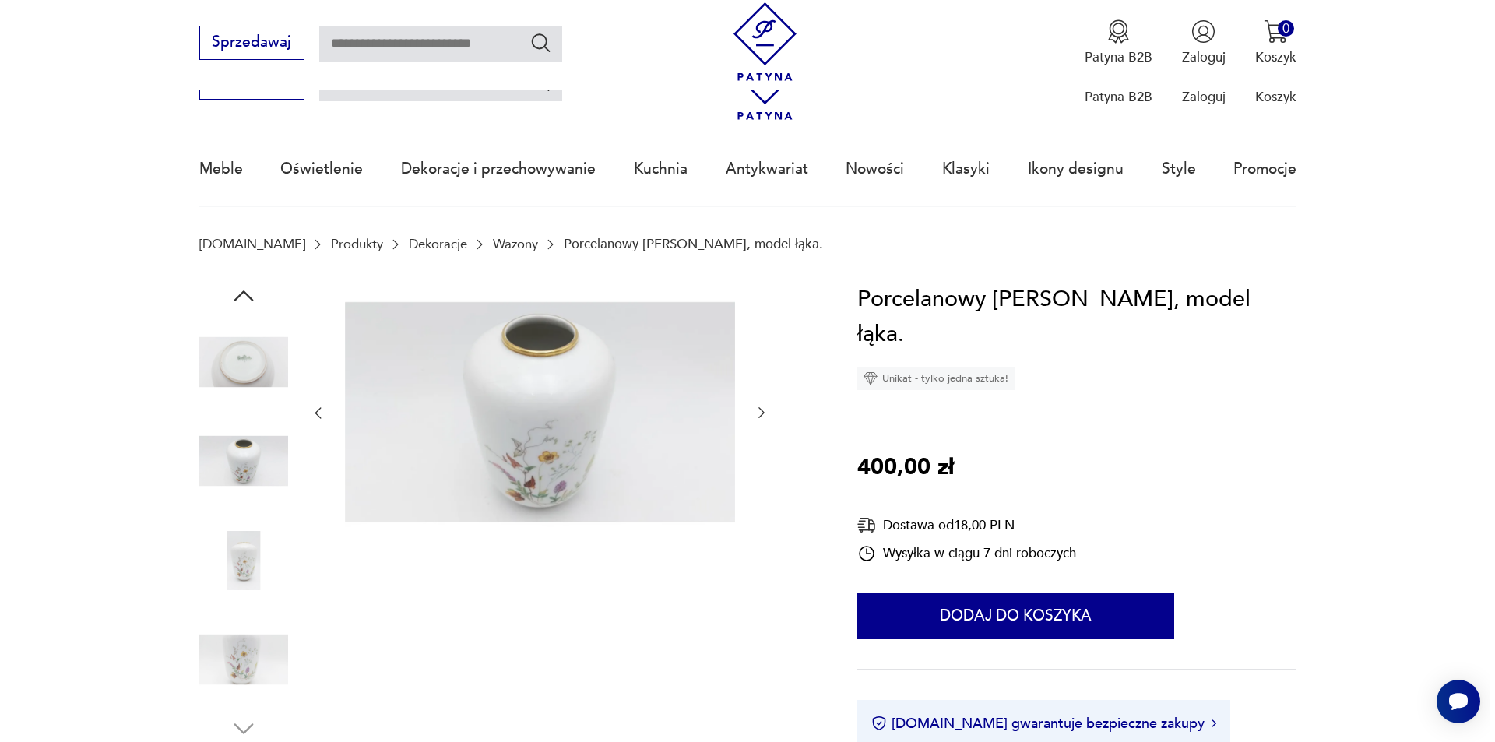
scroll to position [0, 0]
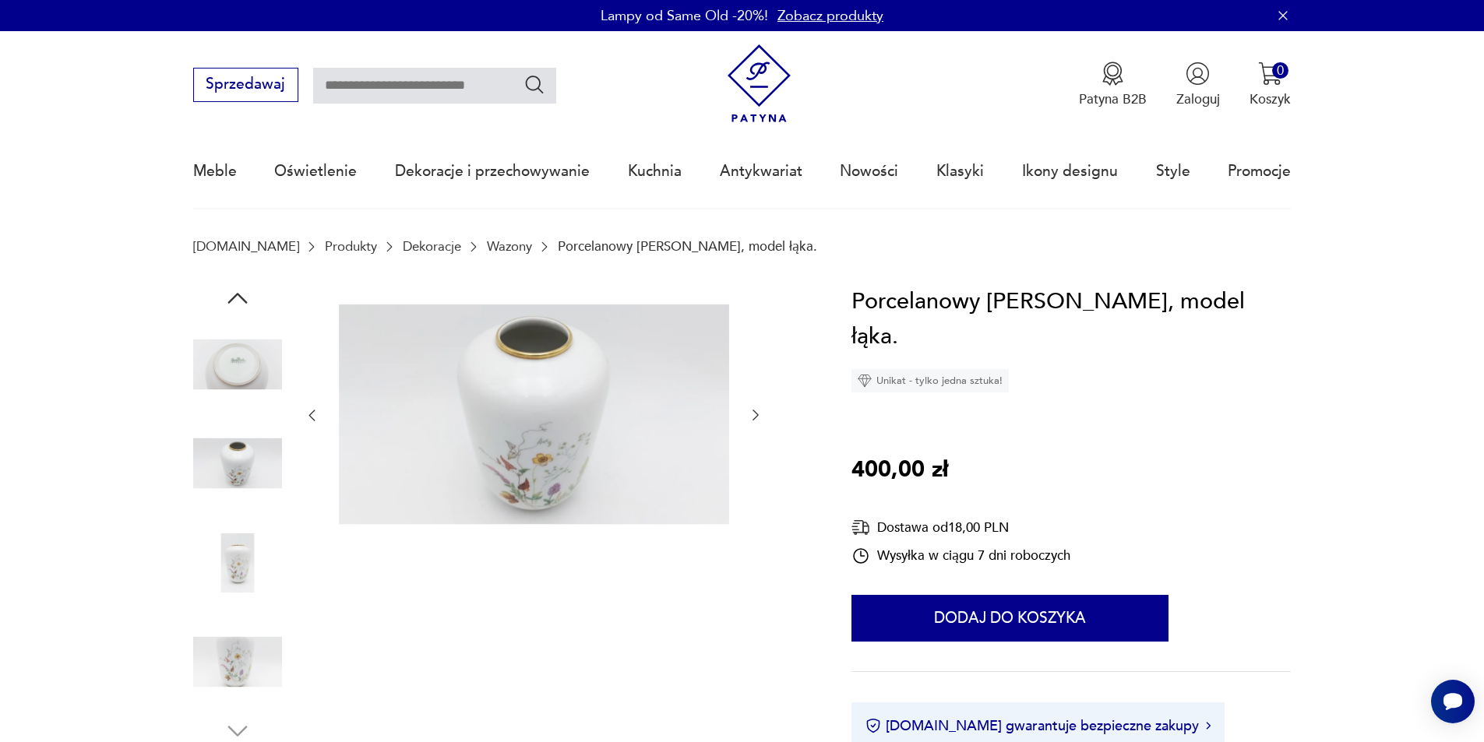
click at [563, 428] on img at bounding box center [534, 414] width 390 height 260
